Goal: Find contact information: Find contact information

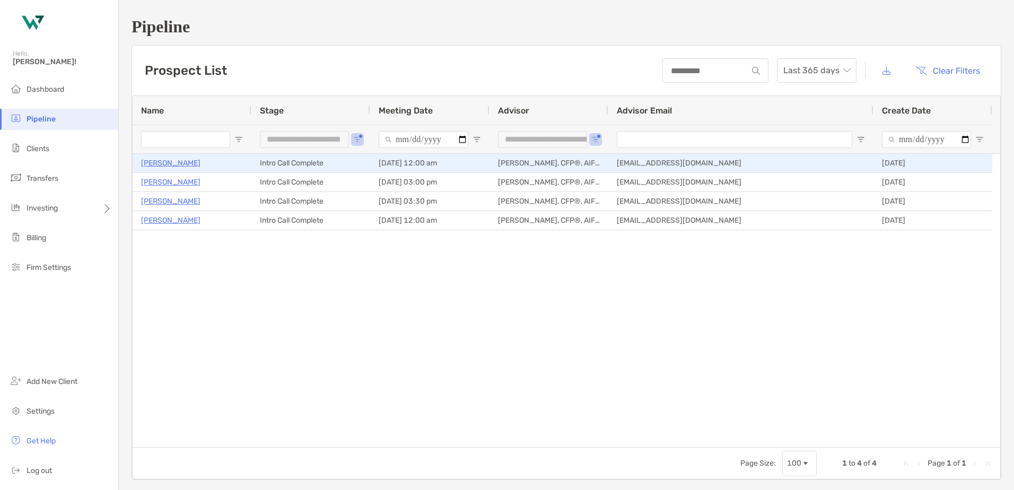
click at [177, 163] on p "[PERSON_NAME]" at bounding box center [170, 162] width 59 height 13
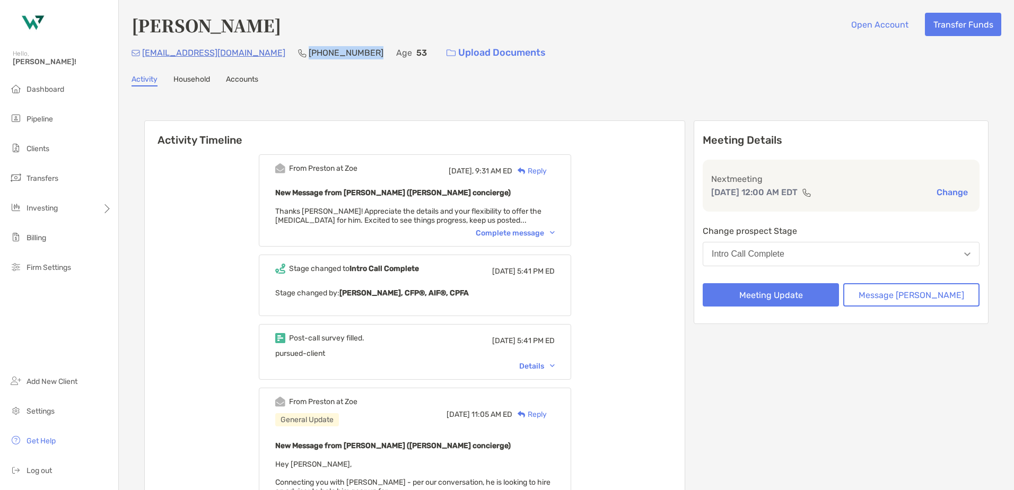
drag, startPoint x: 317, startPoint y: 52, endPoint x: 257, endPoint y: 59, distance: 60.8
click at [257, 59] on div "[EMAIL_ADDRESS][DOMAIN_NAME] [PHONE_NUMBER] Age [DEMOGRAPHIC_DATA] Upload Docum…" at bounding box center [566, 52] width 870 height 23
copy p "[PHONE_NUMBER]"
click at [235, 56] on div "[EMAIL_ADDRESS][DOMAIN_NAME] [PHONE_NUMBER] Age [DEMOGRAPHIC_DATA] Upload Docum…" at bounding box center [566, 52] width 870 height 23
drag, startPoint x: 235, startPoint y: 56, endPoint x: 141, endPoint y: 63, distance: 95.1
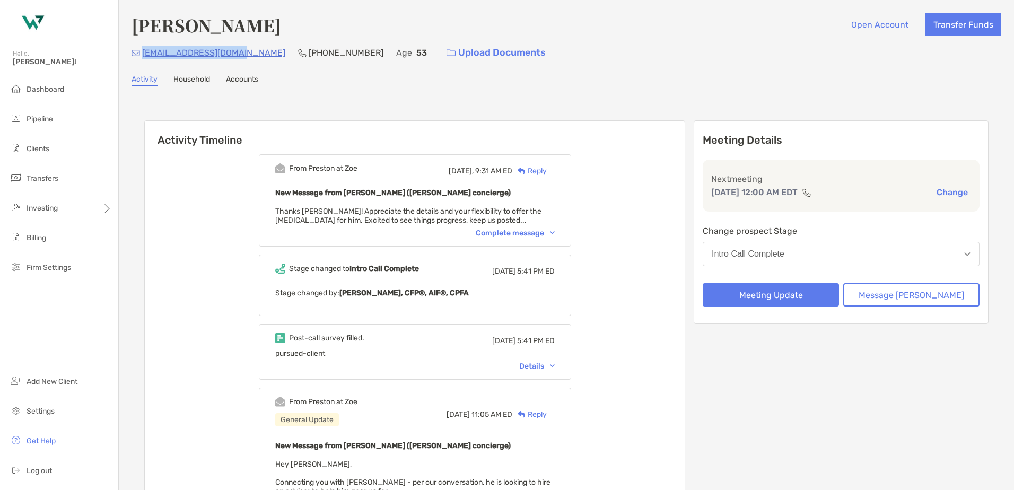
click at [141, 63] on div "[EMAIL_ADDRESS][DOMAIN_NAME] [PHONE_NUMBER] Age [DEMOGRAPHIC_DATA] Upload Docum…" at bounding box center [566, 52] width 870 height 23
copy p "[EMAIL_ADDRESS][DOMAIN_NAME]"
click at [501, 231] on div "Complete message" at bounding box center [515, 233] width 79 height 9
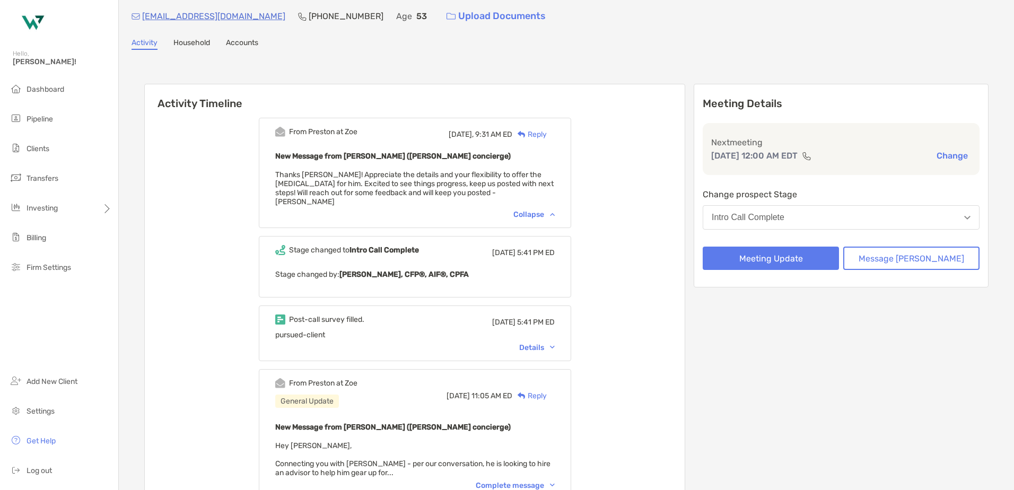
scroll to position [53, 0]
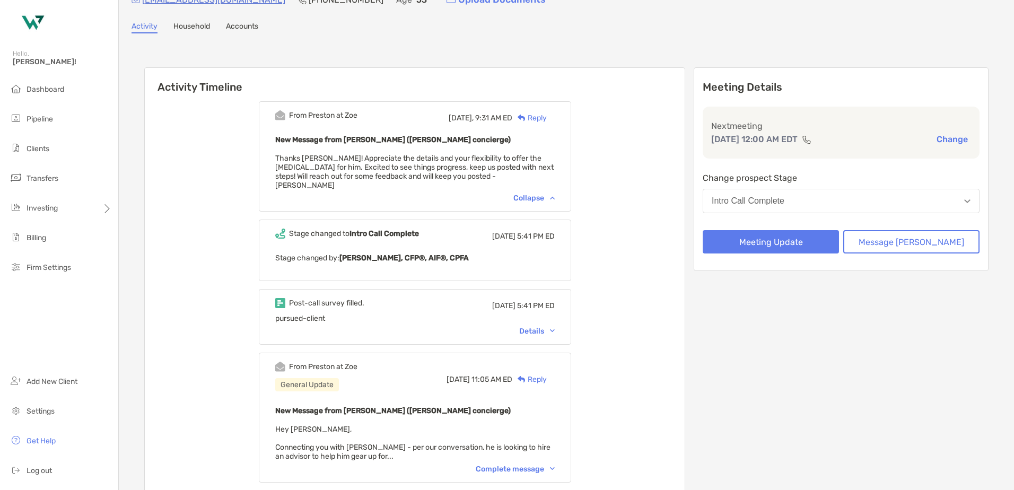
click at [399, 233] on div "Stage changed to Intro Call Complete [DATE] 5:41 PM ED" at bounding box center [414, 236] width 279 height 15
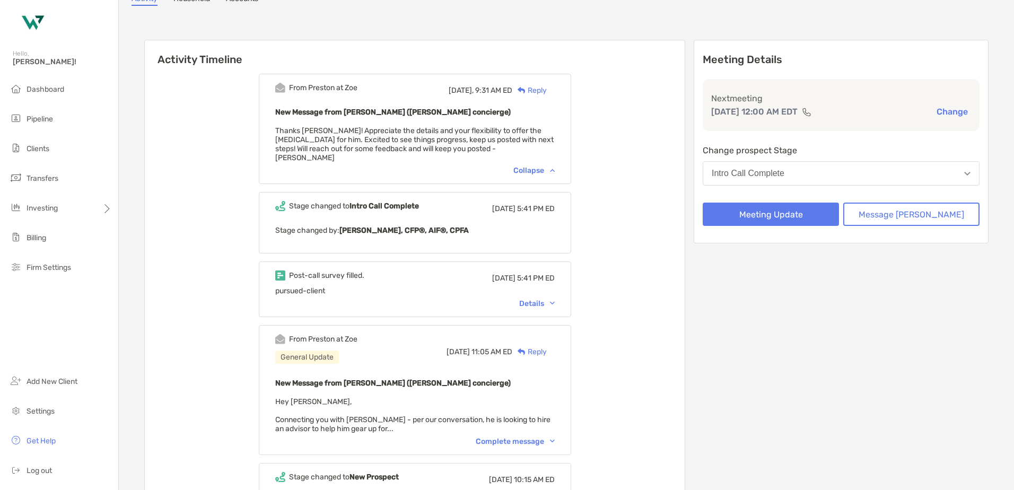
scroll to position [106, 0]
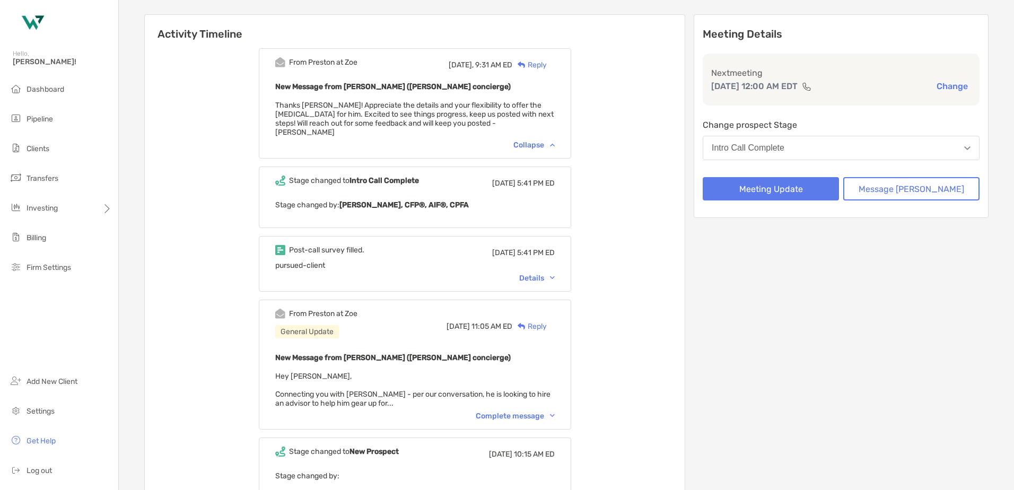
click at [472, 188] on div "Stage changed to Intro Call Complete [DATE] 5:41 PM ED Stage changed by: [PERSO…" at bounding box center [415, 197] width 312 height 62
click at [545, 274] on div "Details" at bounding box center [537, 278] width 36 height 9
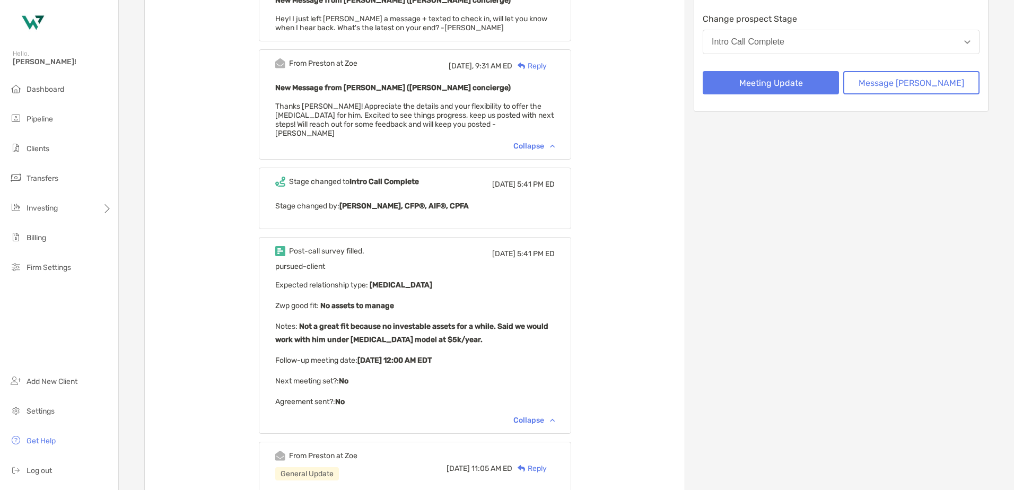
scroll to position [319, 0]
